Goal: Contribute content: Add original content to the website for others to see

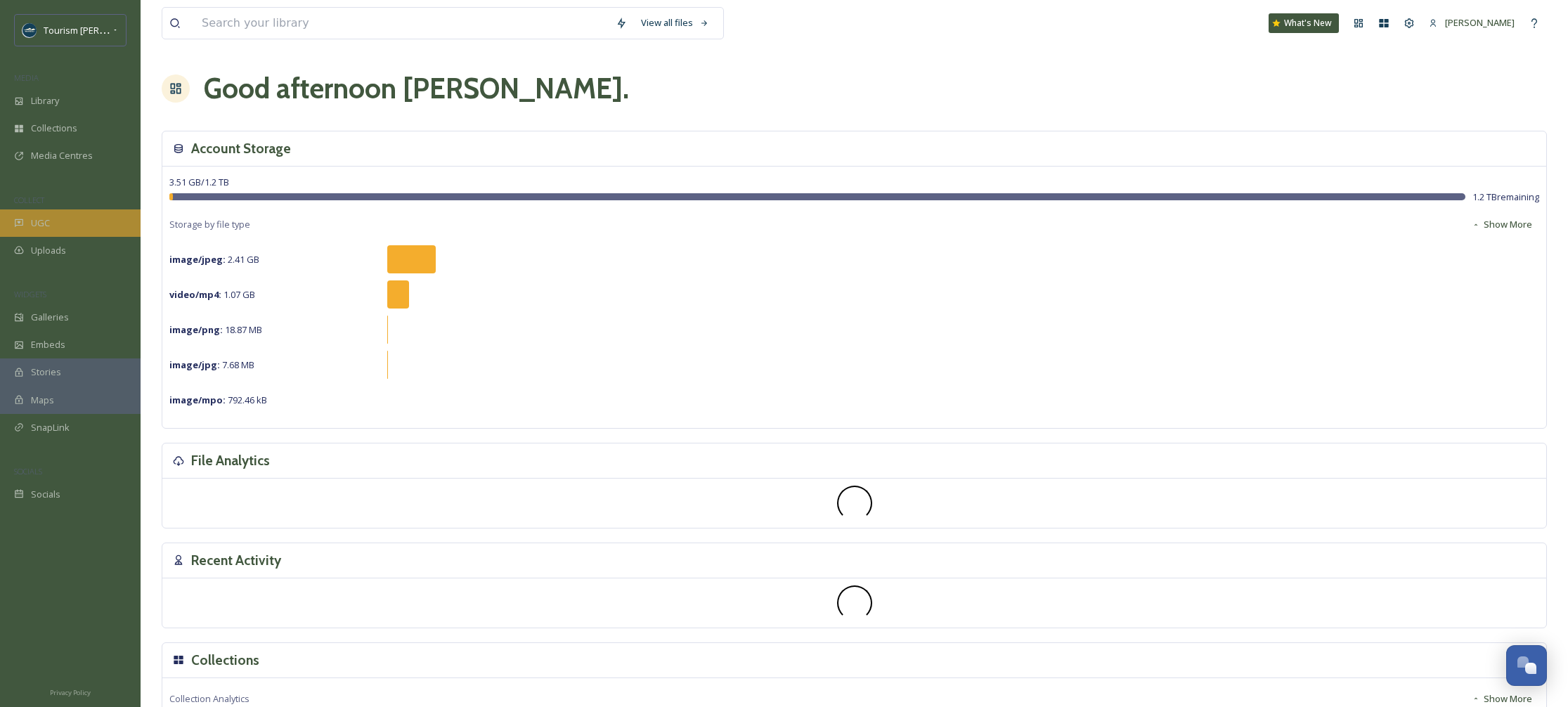
click at [46, 221] on span "UGC" at bounding box center [41, 222] width 19 height 13
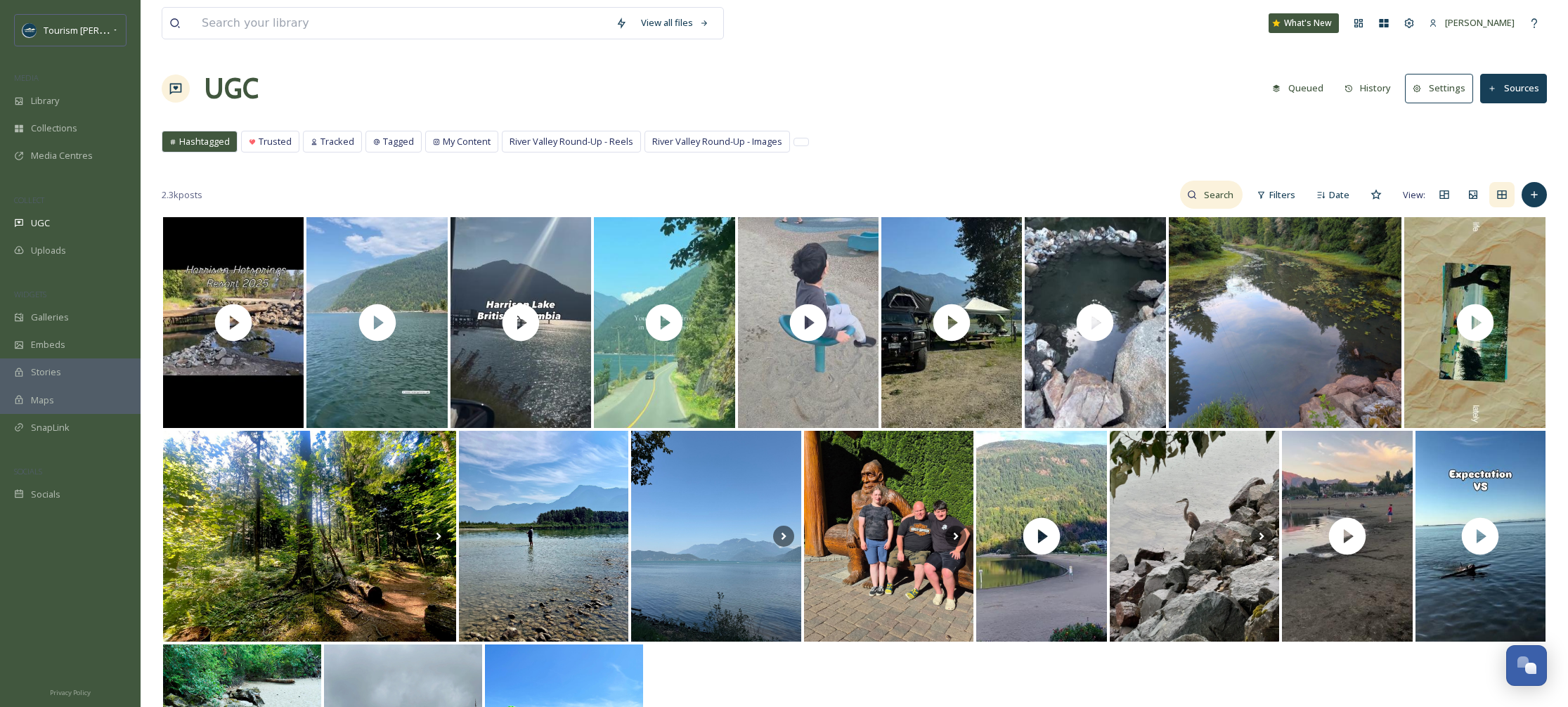
click at [1222, 195] on input at bounding box center [1219, 195] width 46 height 28
type input "basecamp burger"
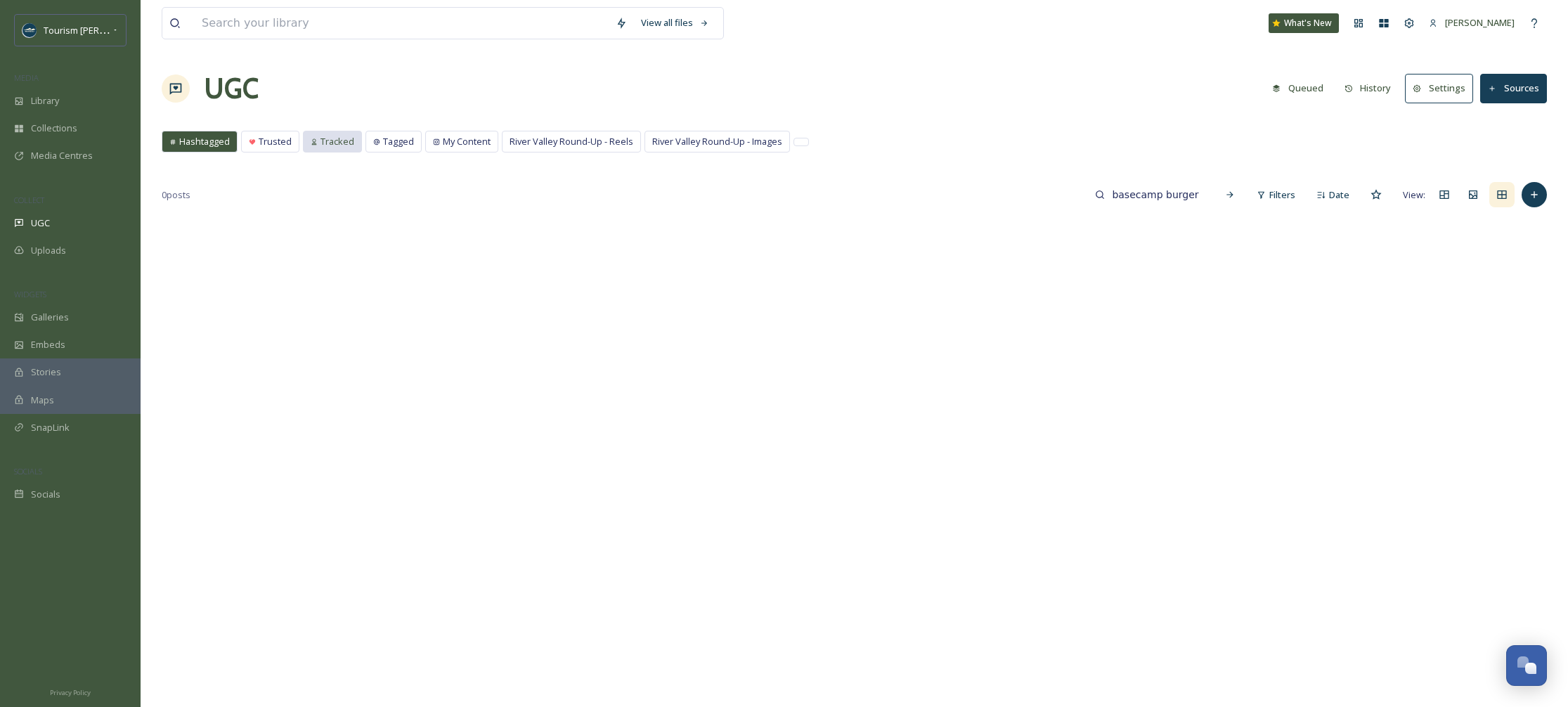
click at [349, 139] on span "Tracked" at bounding box center [337, 141] width 34 height 13
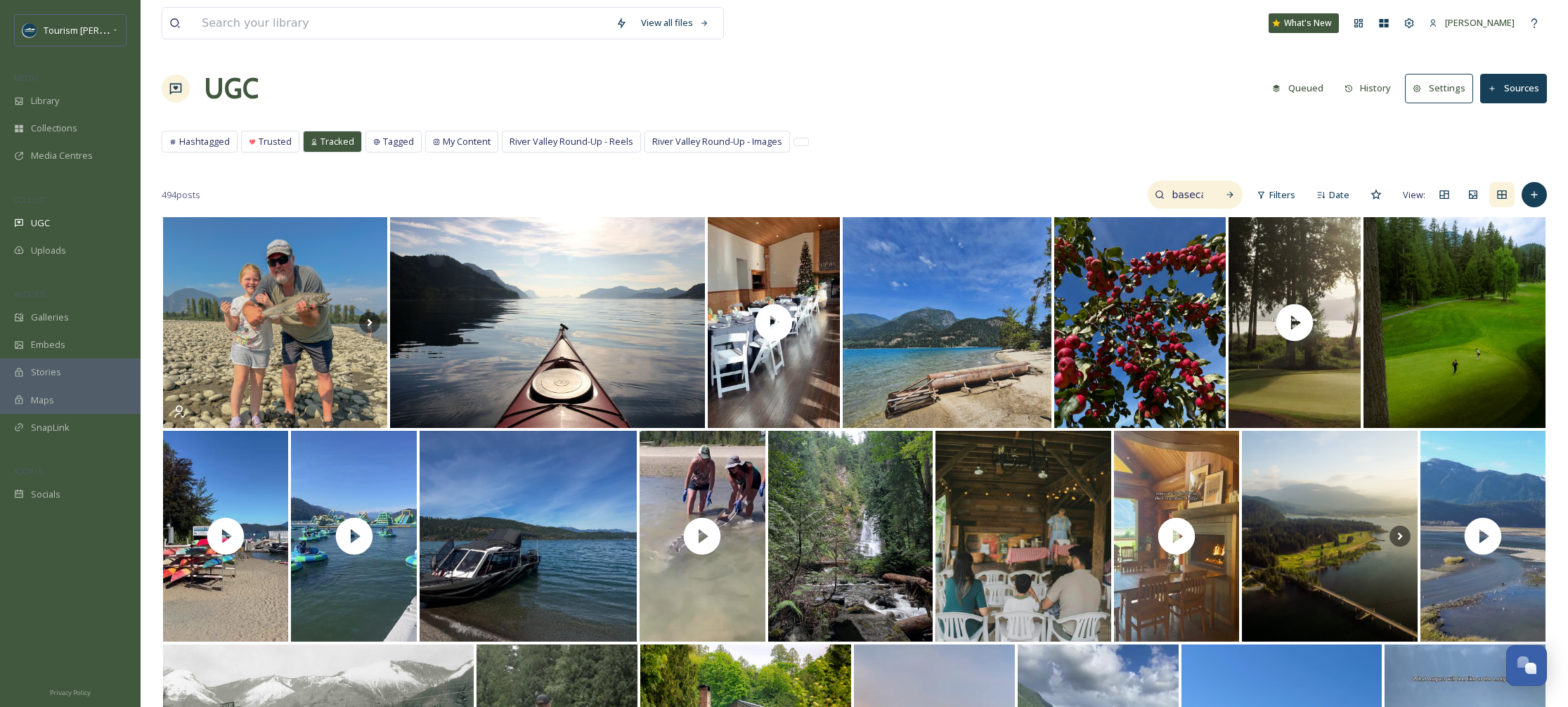
click at [1196, 193] on input "basecamp burger" at bounding box center [1187, 195] width 46 height 28
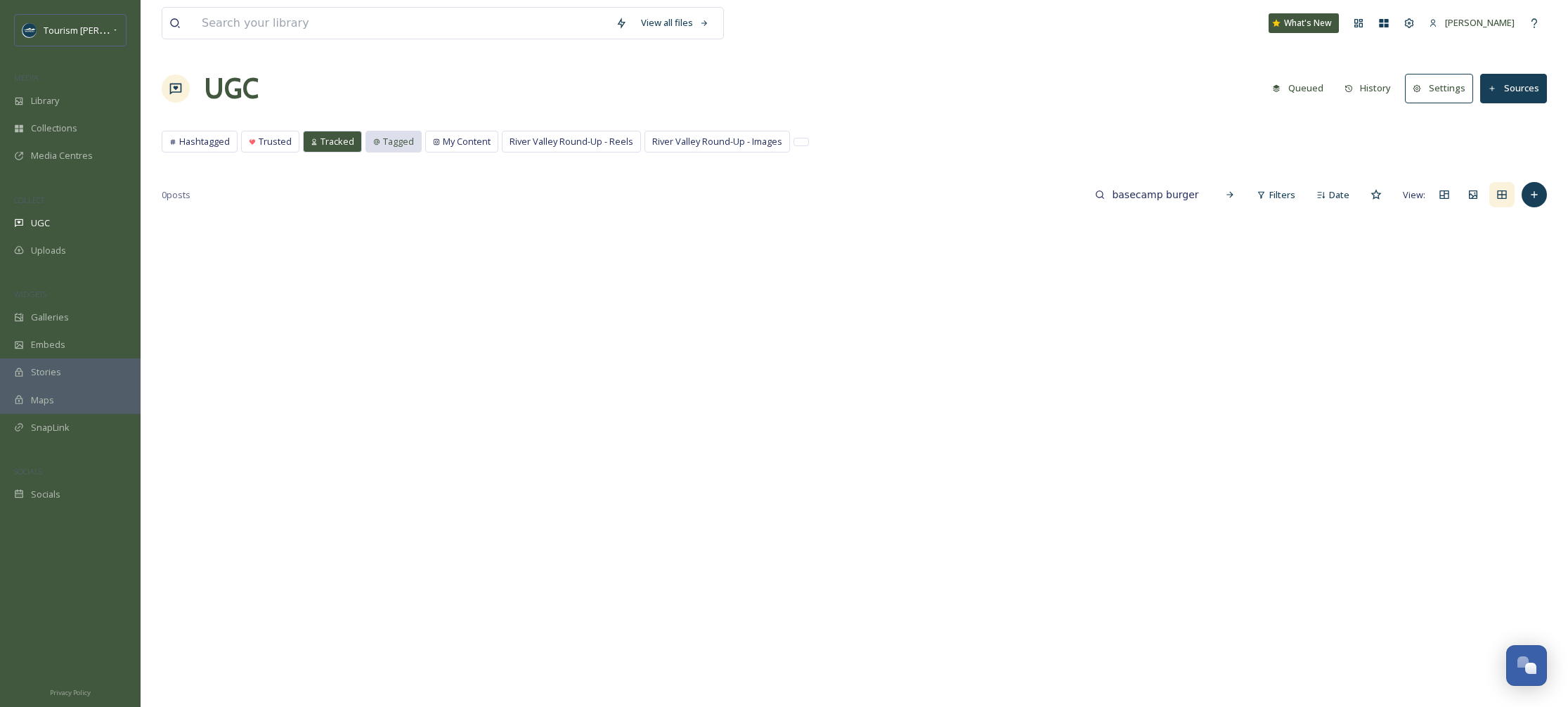
click at [404, 145] on span "Tagged" at bounding box center [399, 141] width 31 height 13
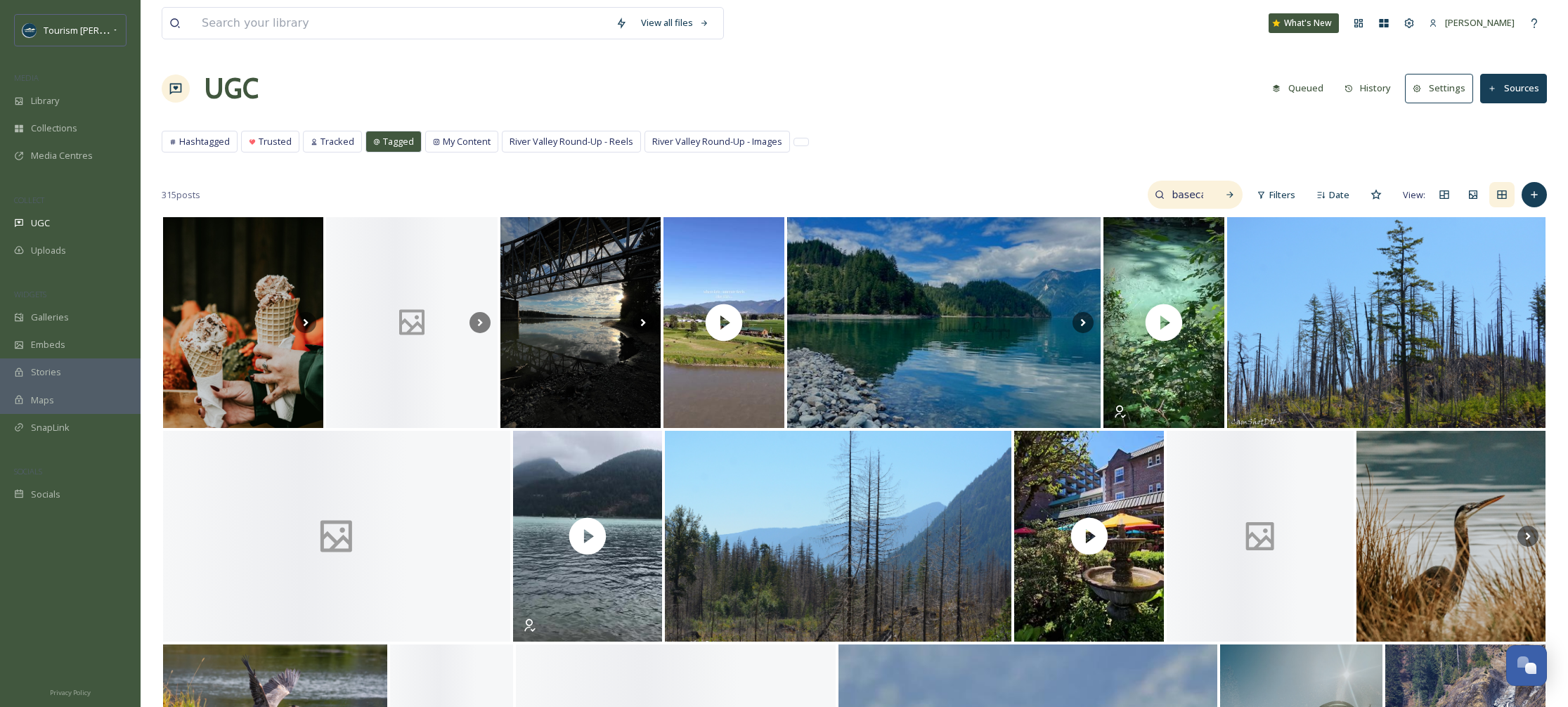
click at [1206, 194] on input "basecamp burger" at bounding box center [1187, 195] width 46 height 28
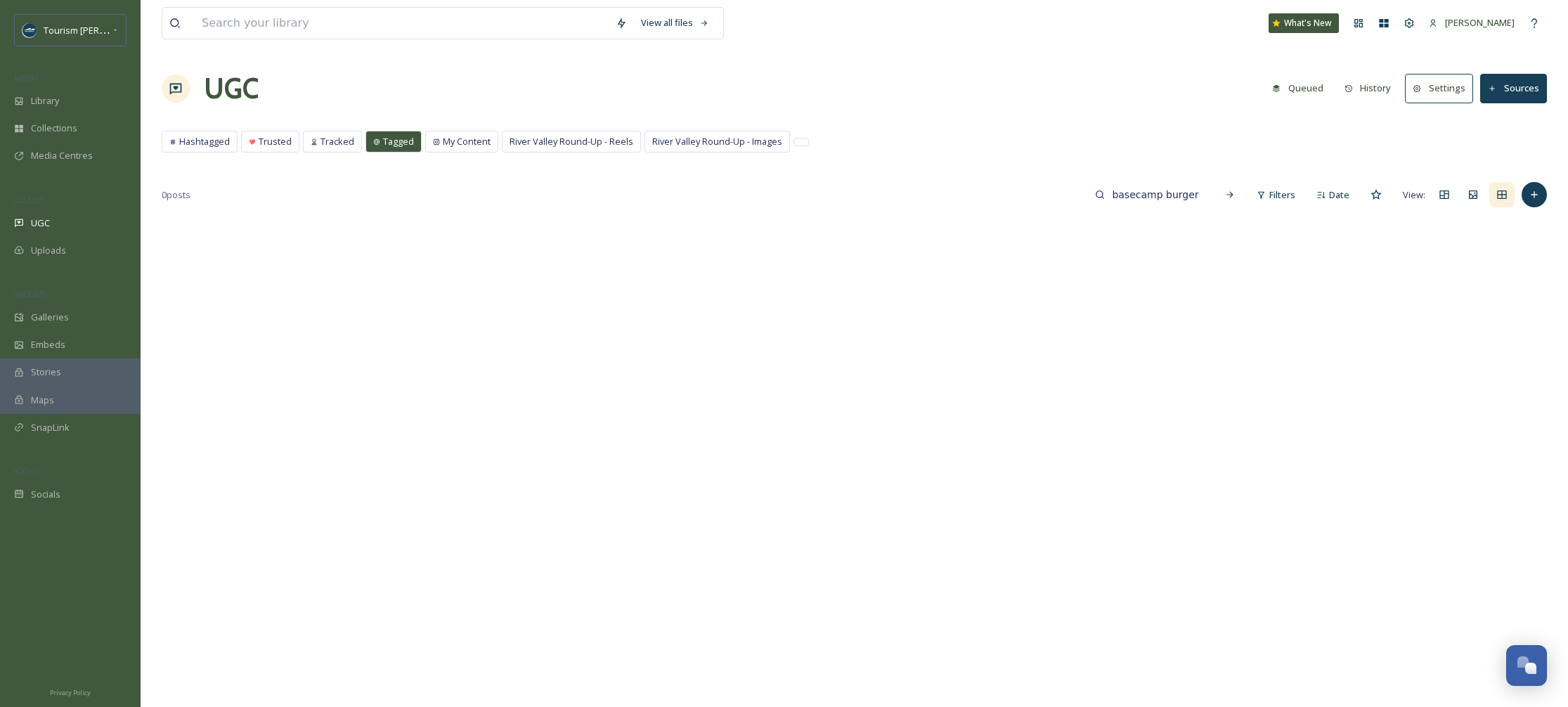
click at [629, 73] on div "UGC Queued History Settings Sources" at bounding box center [853, 89] width 1385 height 43
click at [197, 138] on span "Hashtagged" at bounding box center [204, 141] width 50 height 13
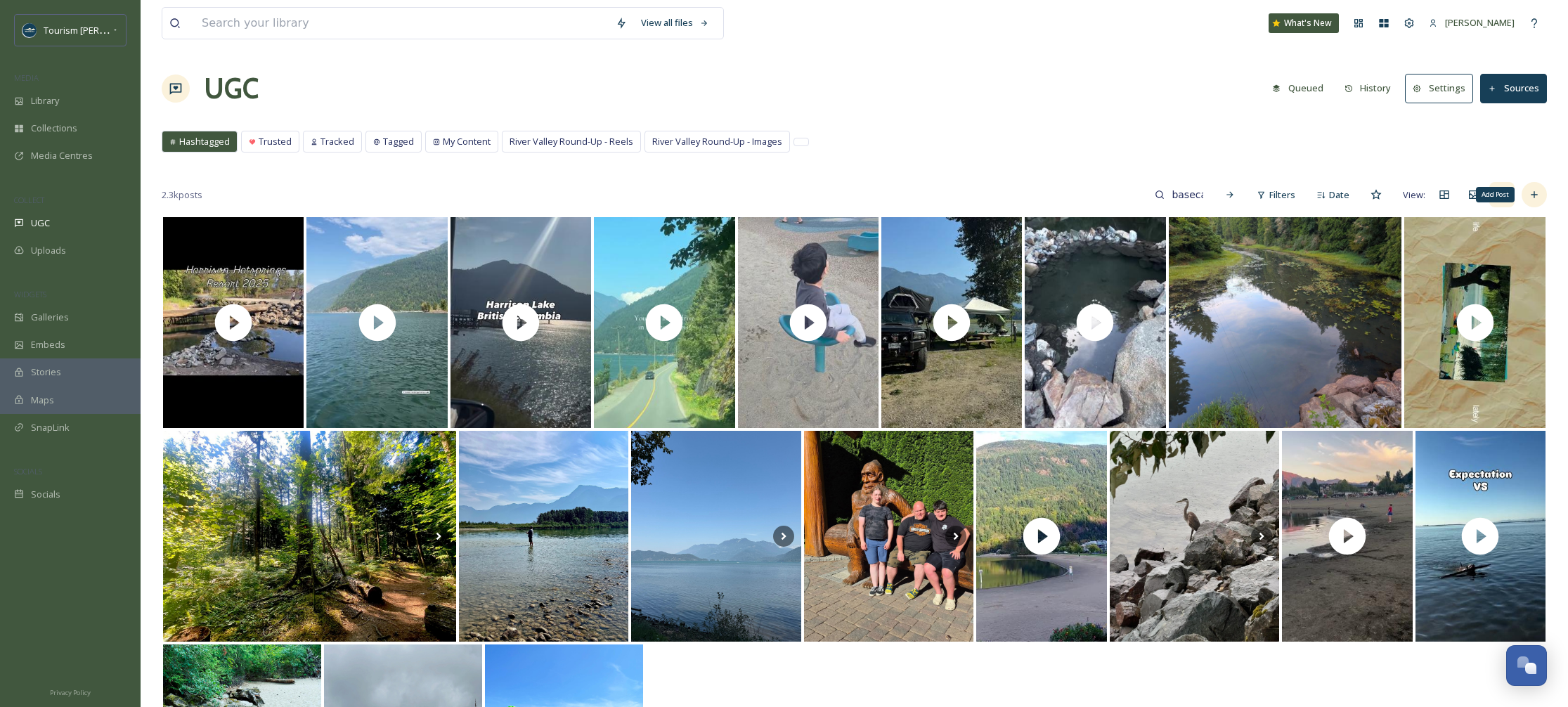
click at [1528, 192] on icon at bounding box center [1533, 195] width 11 height 11
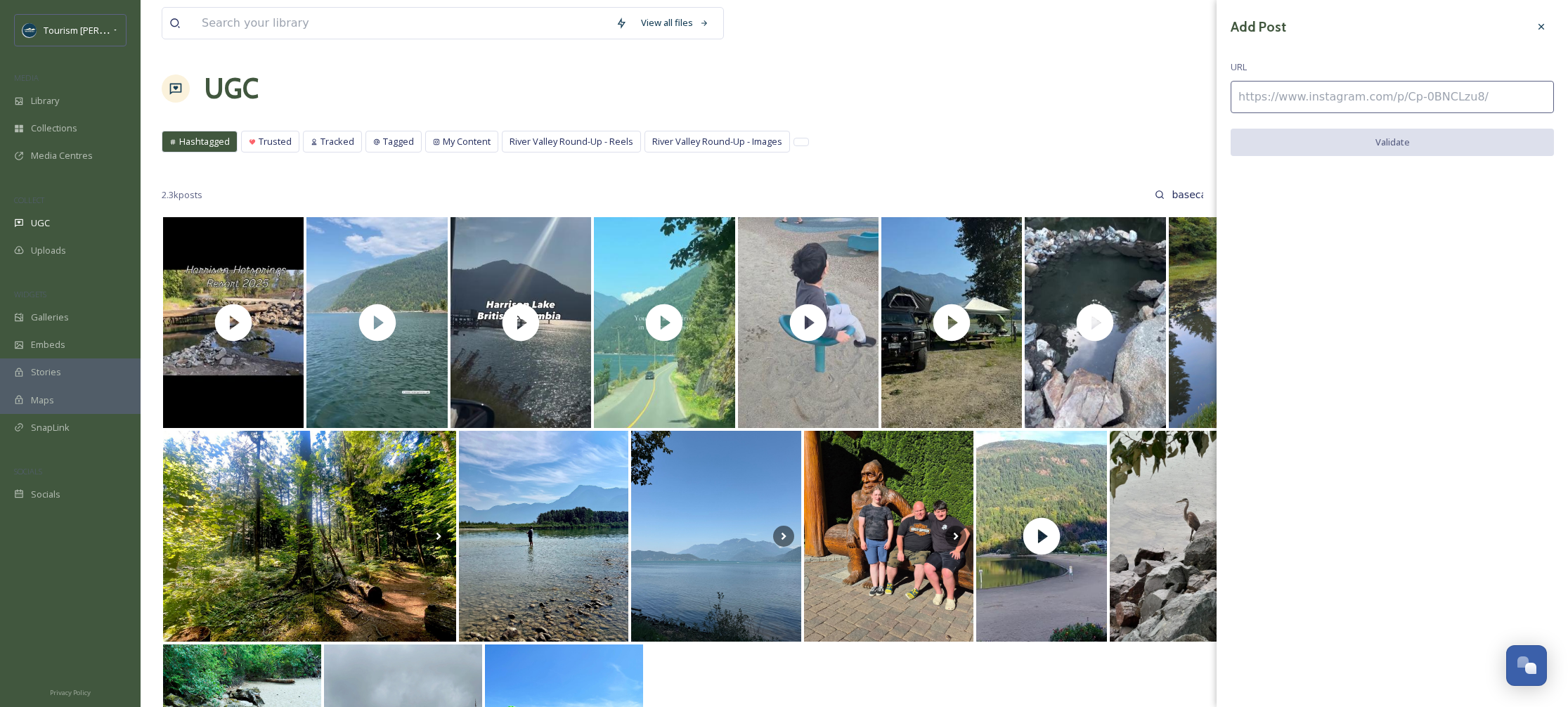
click at [1201, 93] on div "UGC Queued History Settings Sources" at bounding box center [853, 89] width 1385 height 43
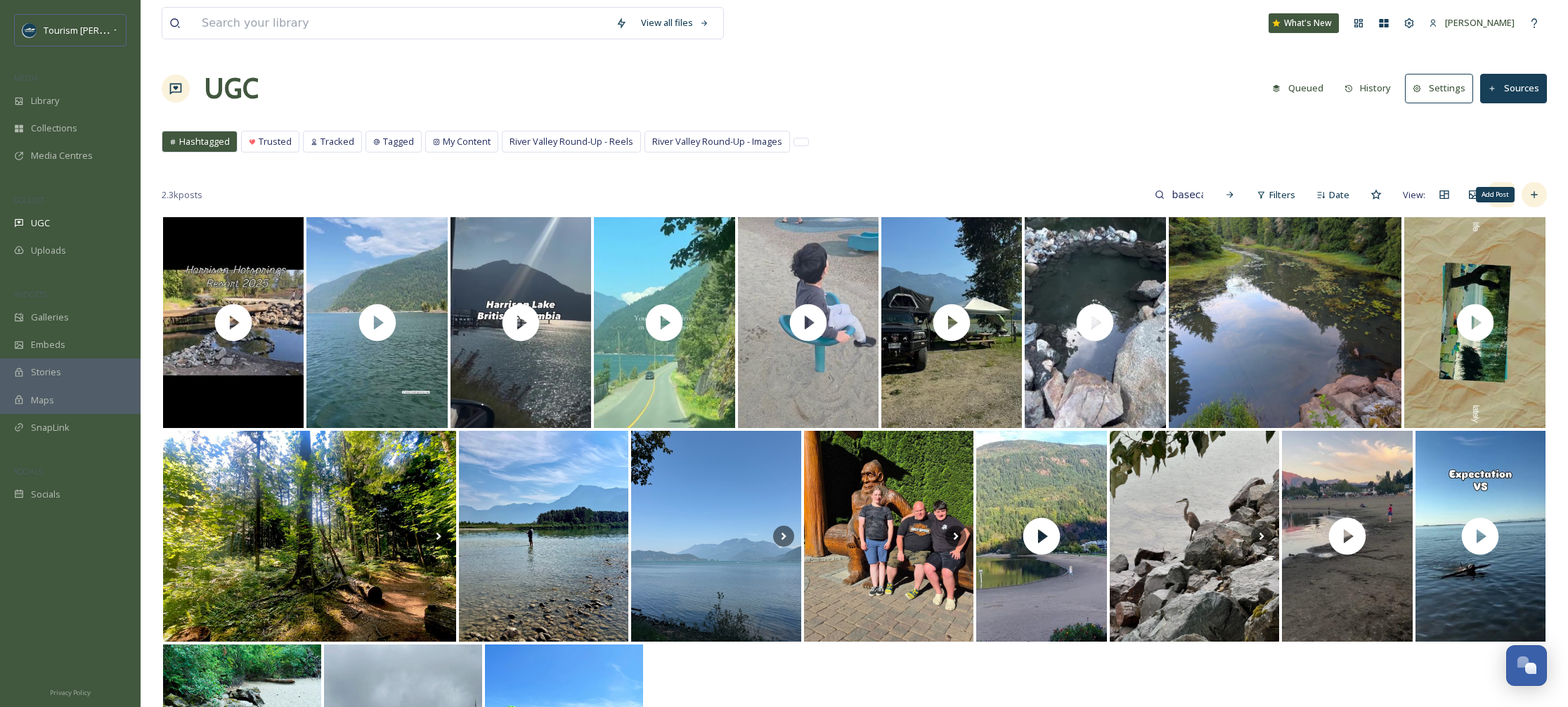
click at [1532, 188] on div "Add Post" at bounding box center [1533, 195] width 25 height 25
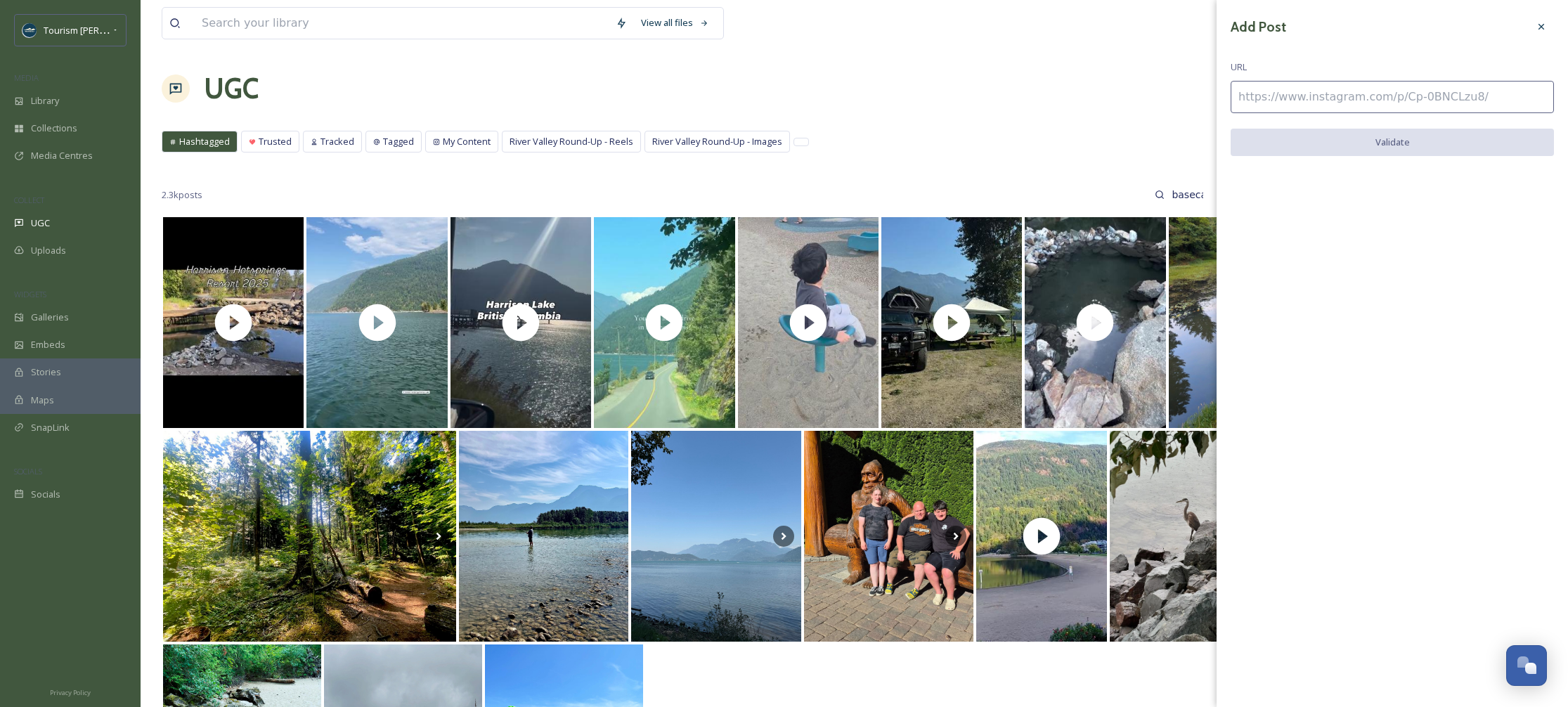
click at [1346, 102] on input at bounding box center [1392, 96] width 323 height 32
paste input "[URL][DOMAIN_NAME]"
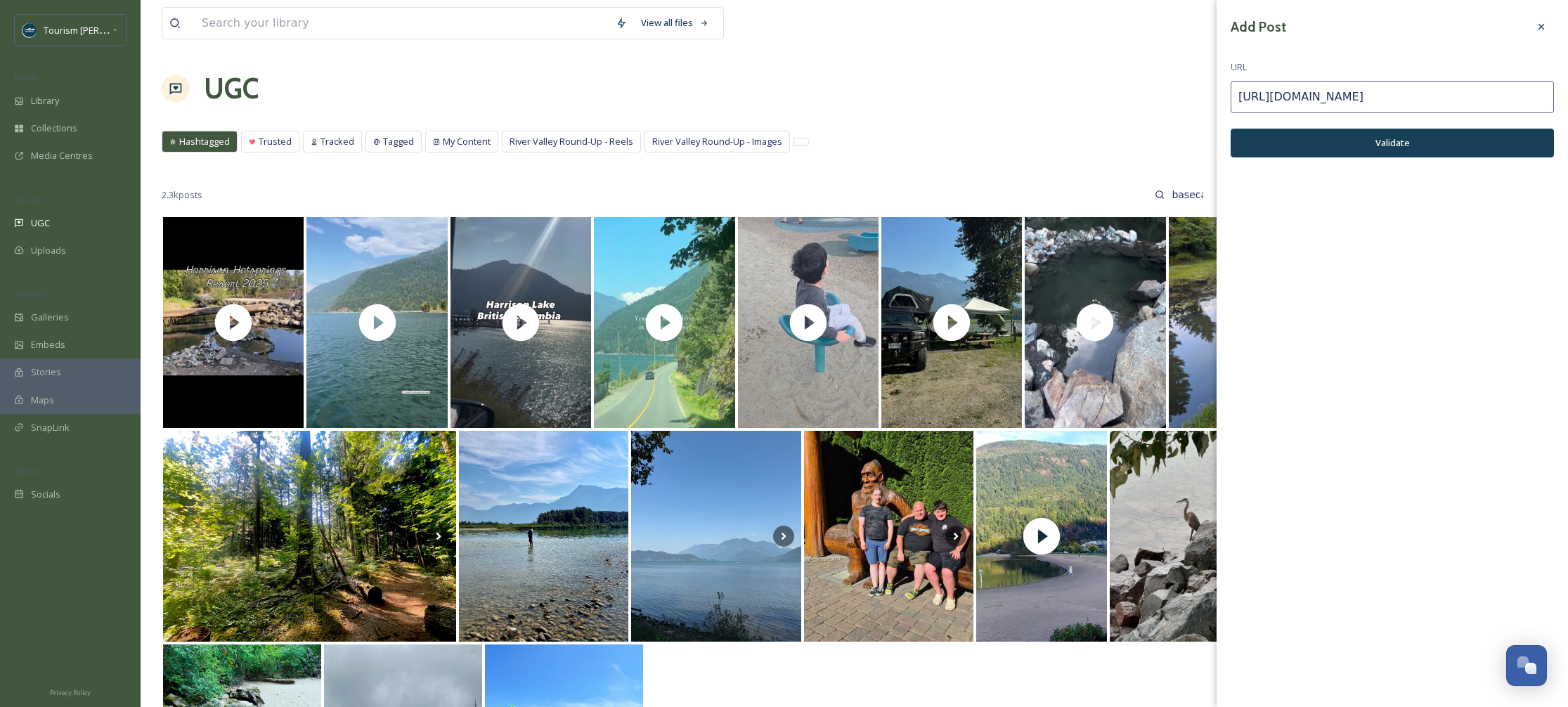
type input "[URL][DOMAIN_NAME]"
click at [1373, 143] on button "Validate" at bounding box center [1392, 142] width 323 height 29
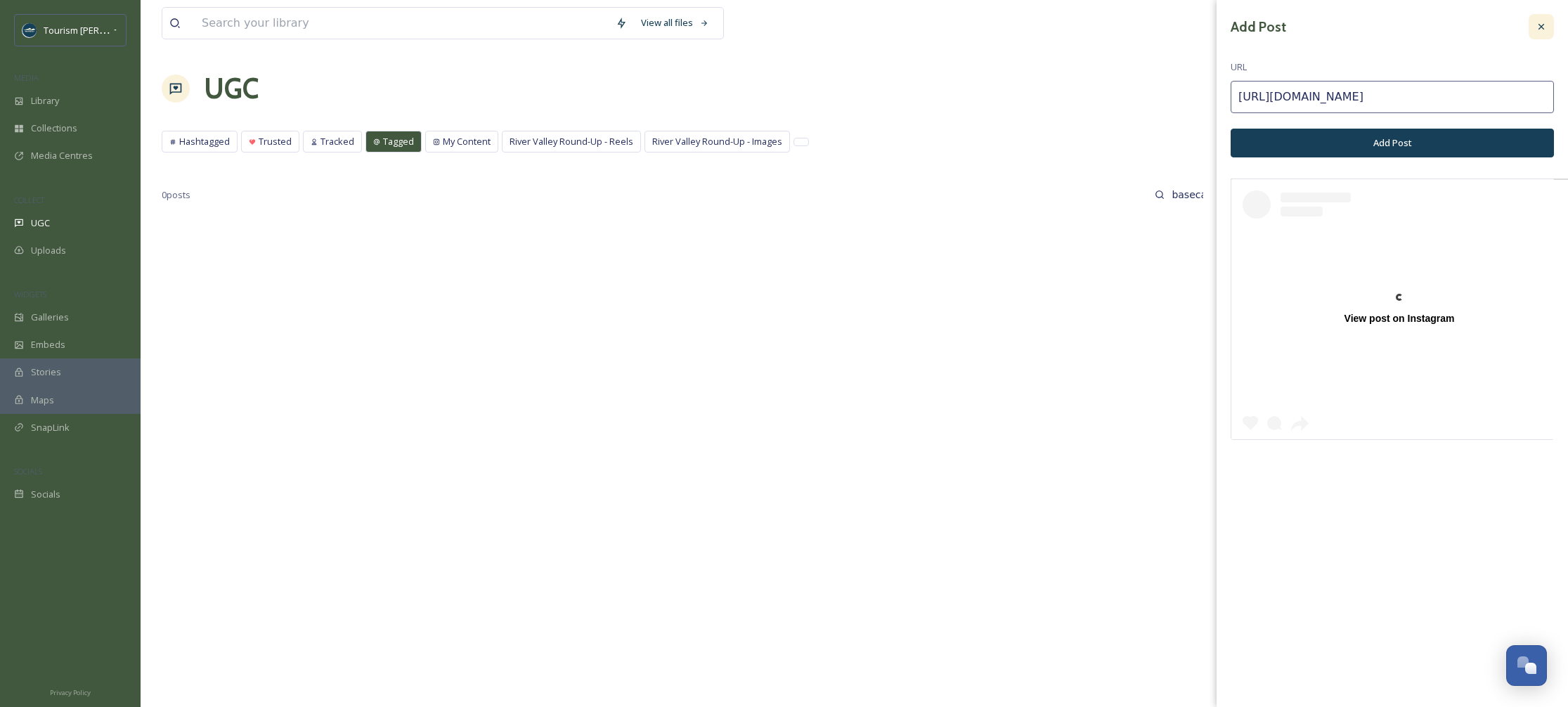
click at [1538, 26] on icon at bounding box center [1540, 26] width 11 height 11
